Goal: Obtain resource: Download file/media

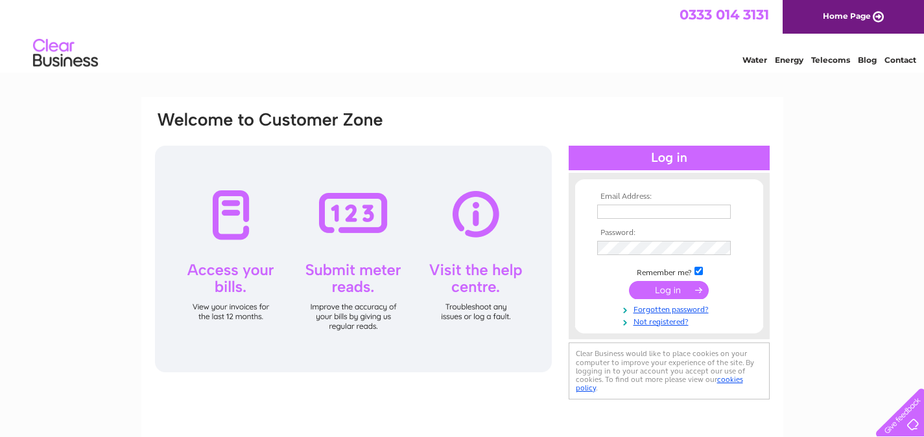
type input "purchaseledger@pbic.org.uk"
click at [673, 285] on input "submit" at bounding box center [669, 290] width 80 height 18
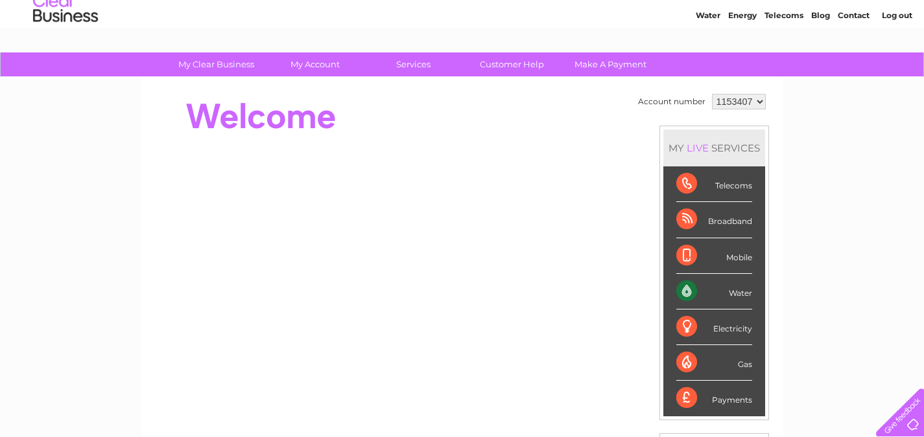
scroll to position [43, 0]
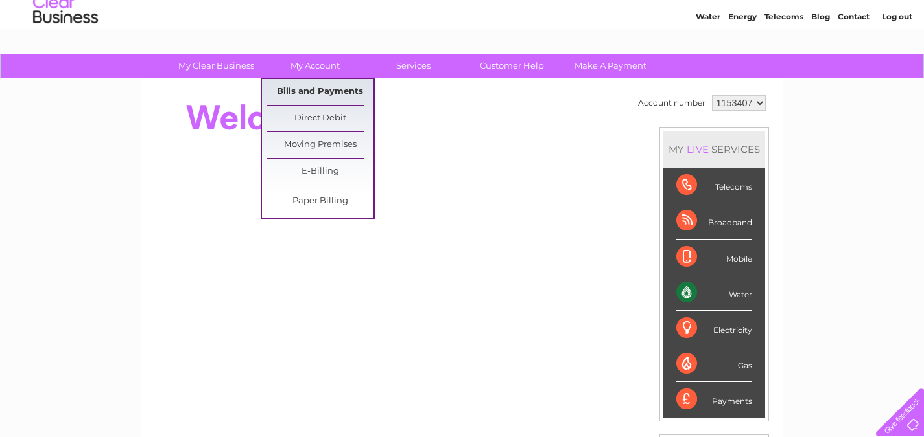
click at [331, 86] on link "Bills and Payments" at bounding box center [319, 92] width 107 height 26
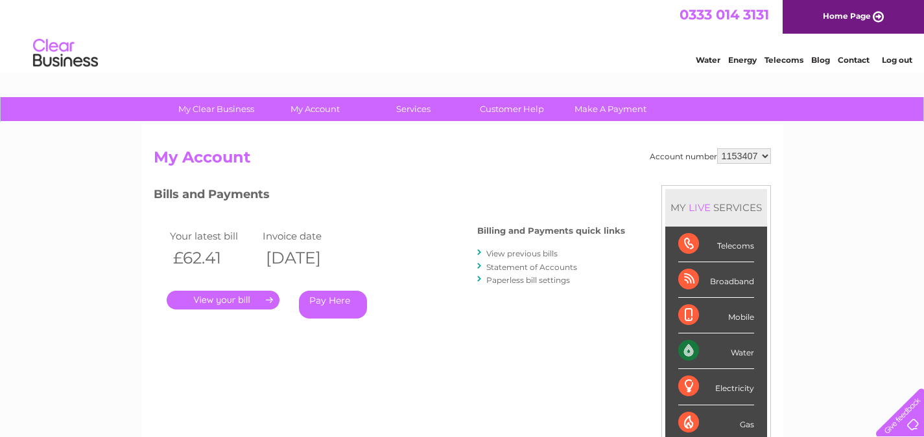
click at [252, 301] on link "." at bounding box center [223, 300] width 113 height 19
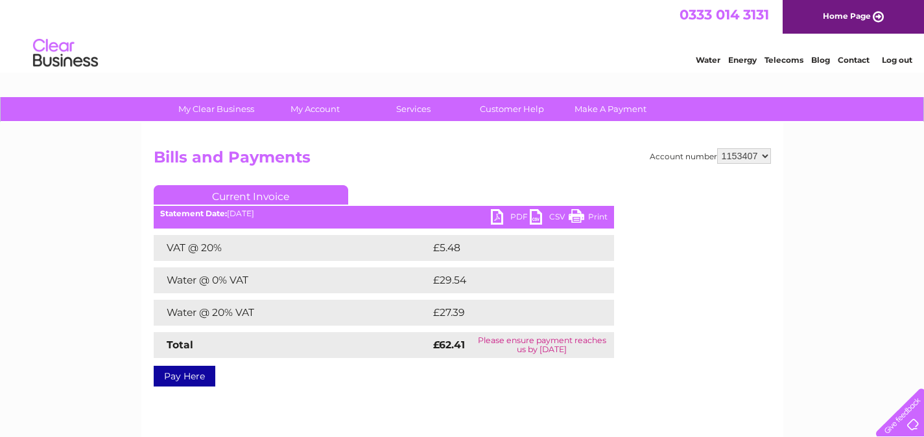
click at [496, 208] on ul "Current Invoice" at bounding box center [384, 197] width 460 height 24
click at [502, 216] on link "PDF" at bounding box center [510, 218] width 39 height 19
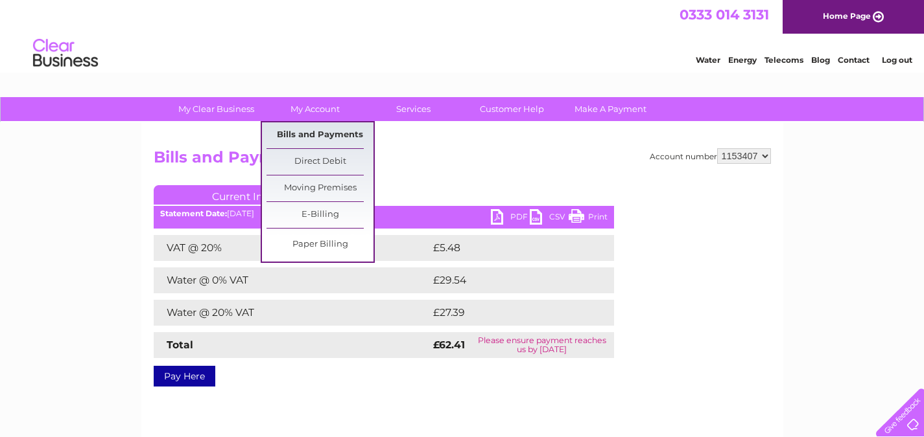
click at [327, 134] on link "Bills and Payments" at bounding box center [319, 135] width 107 height 26
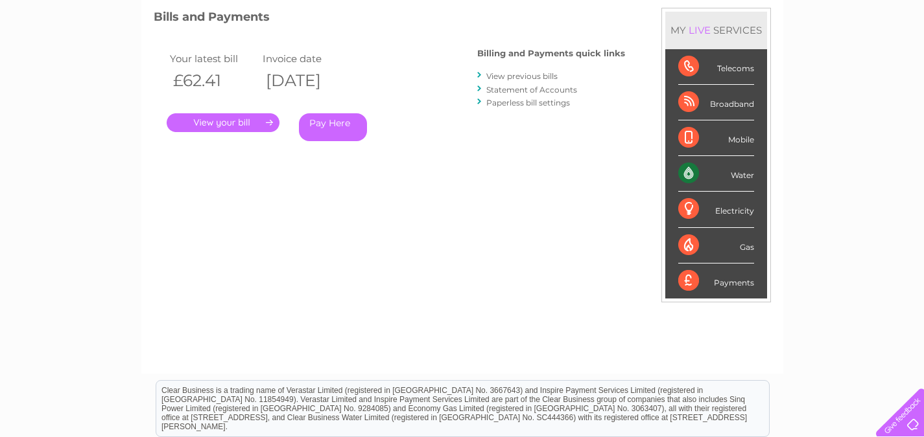
scroll to position [178, 0]
click at [506, 78] on link "View previous bills" at bounding box center [521, 76] width 71 height 10
click at [500, 87] on link "Statement of Accounts" at bounding box center [531, 89] width 91 height 10
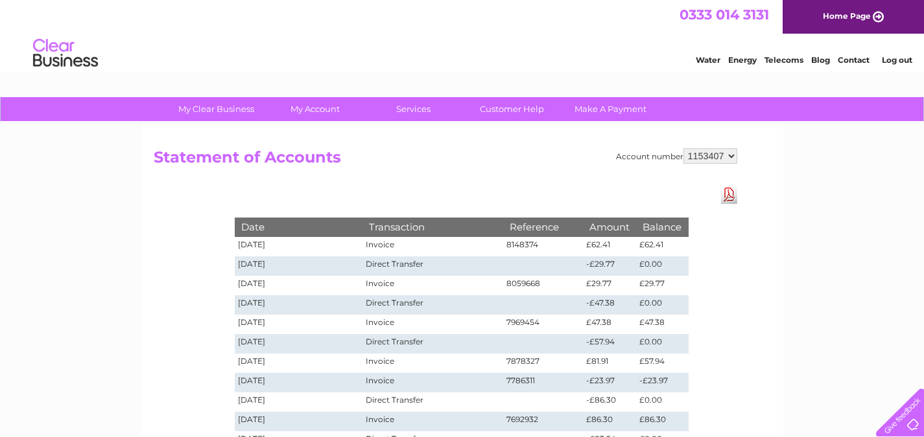
click at [727, 192] on link "Download Pdf" at bounding box center [729, 194] width 16 height 19
